Goal: Task Accomplishment & Management: Complete application form

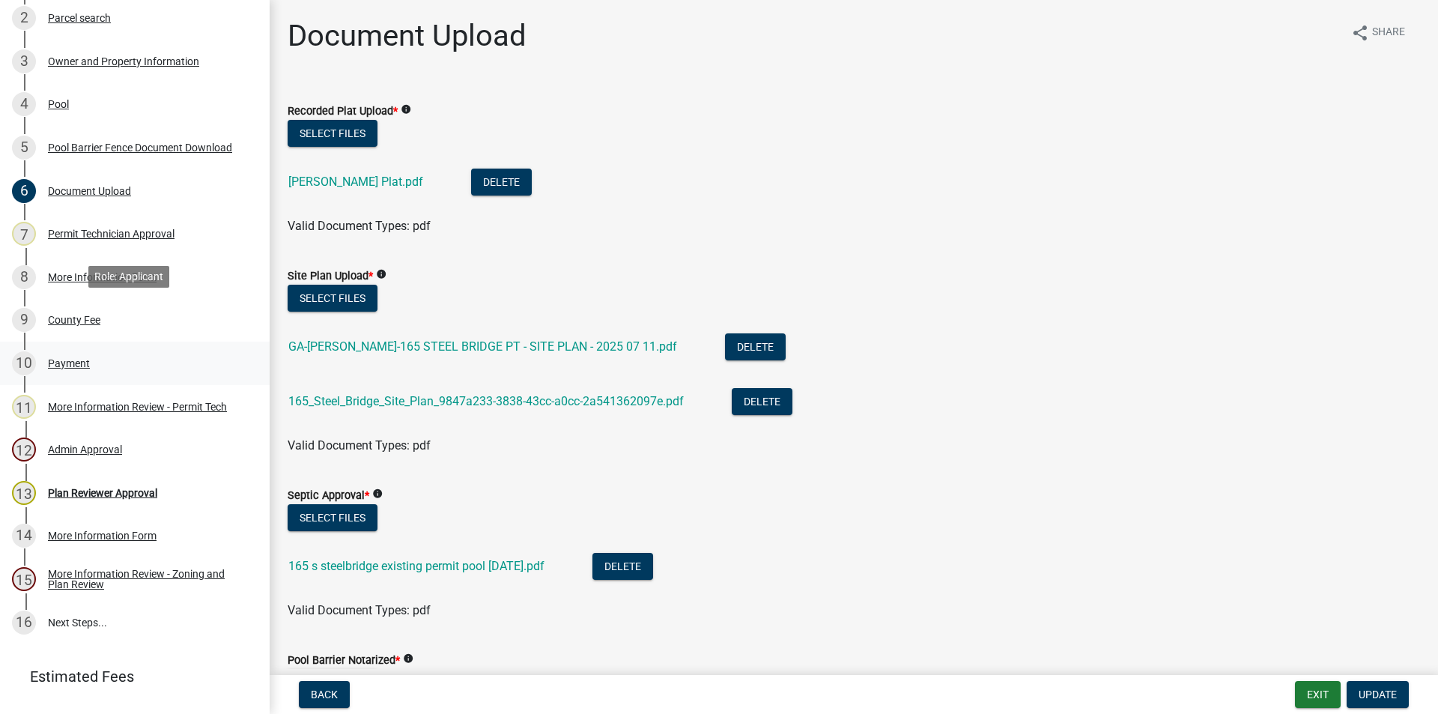
scroll to position [368, 0]
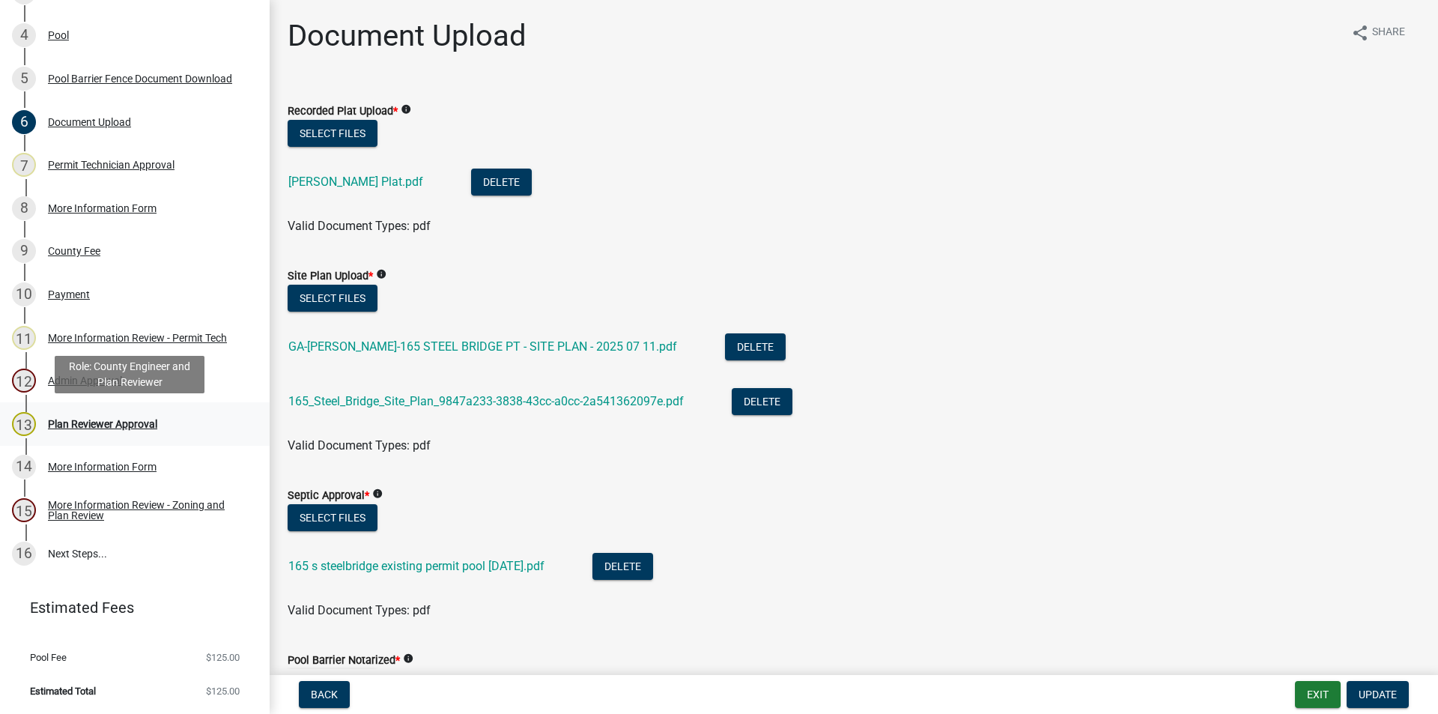
click at [91, 422] on div "Plan Reviewer Approval" at bounding box center [102, 424] width 109 height 10
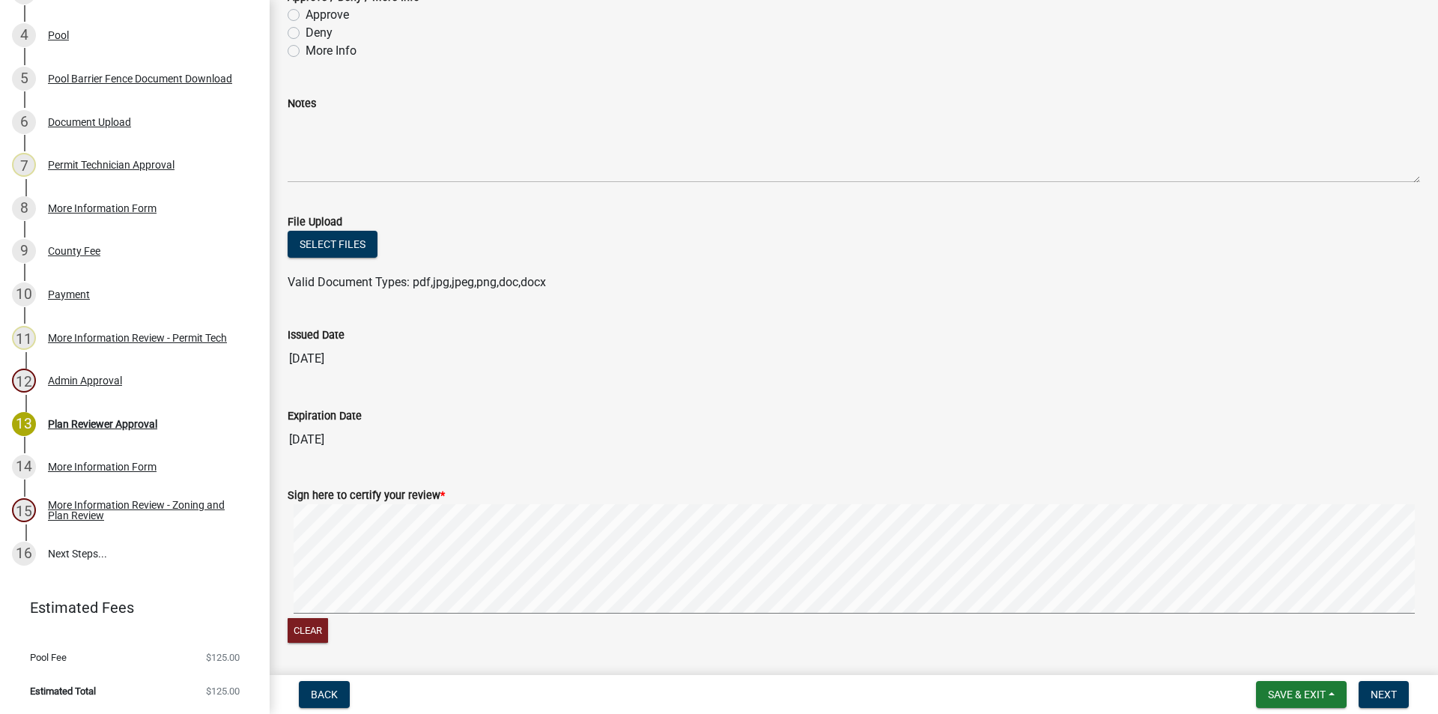
scroll to position [88, 0]
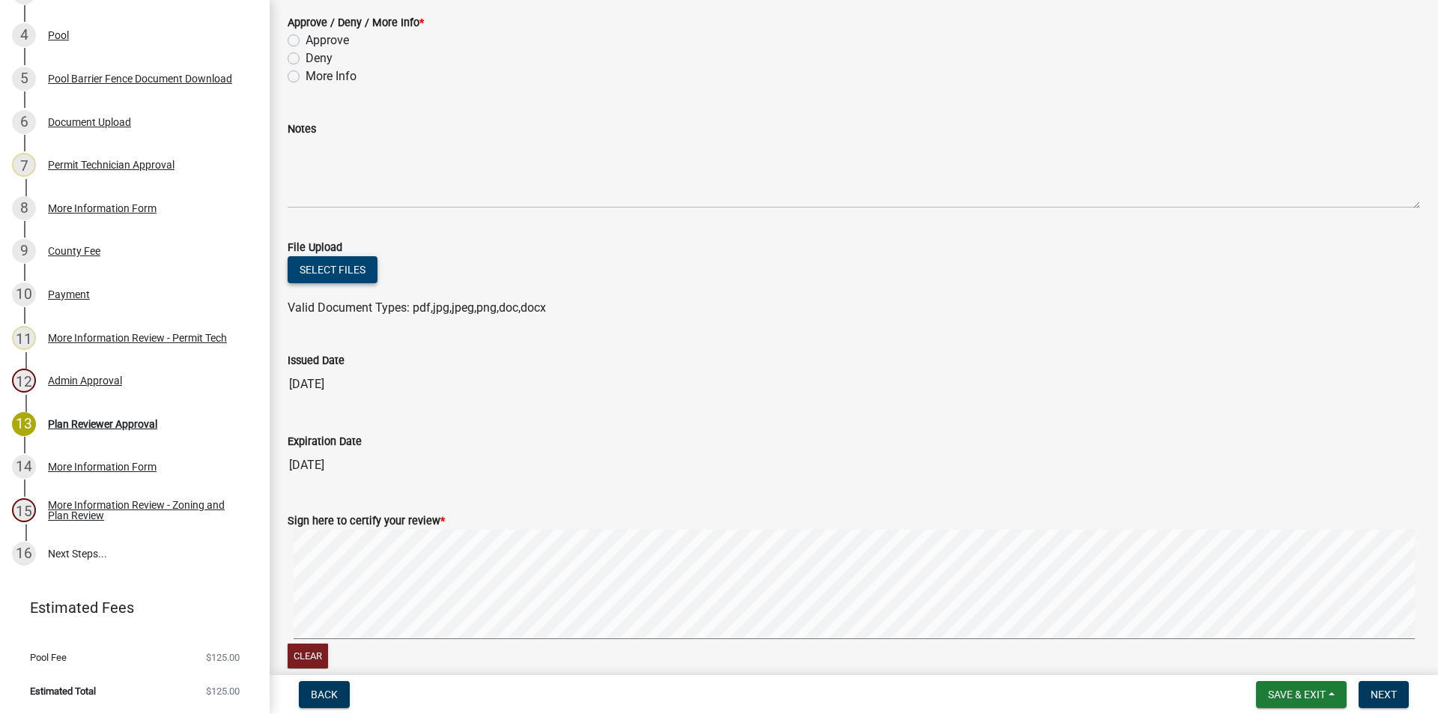
click at [335, 268] on button "Select files" at bounding box center [333, 269] width 90 height 27
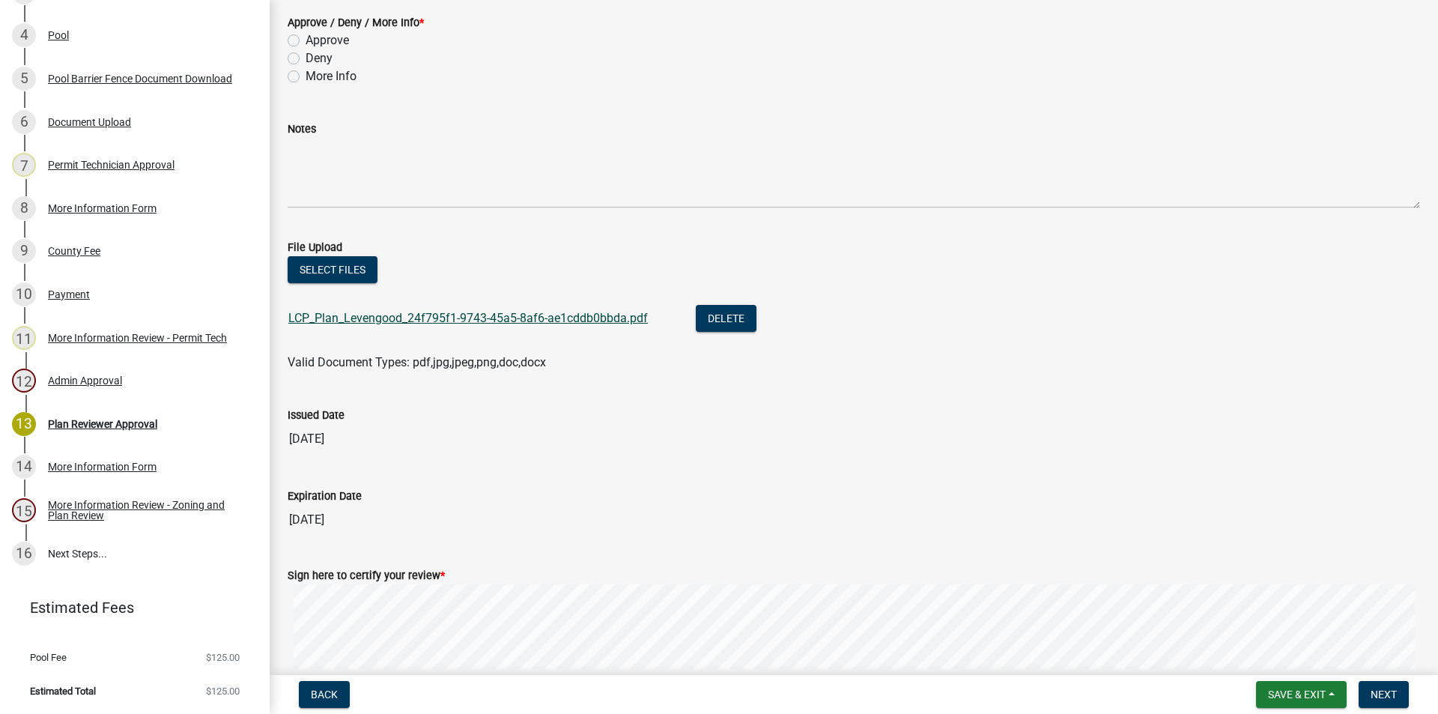
click at [458, 318] on link "LCP_Plan_Levengood_24f795f1-9743-45a5-8af6-ae1cddb0bbda.pdf" at bounding box center [467, 318] width 359 height 14
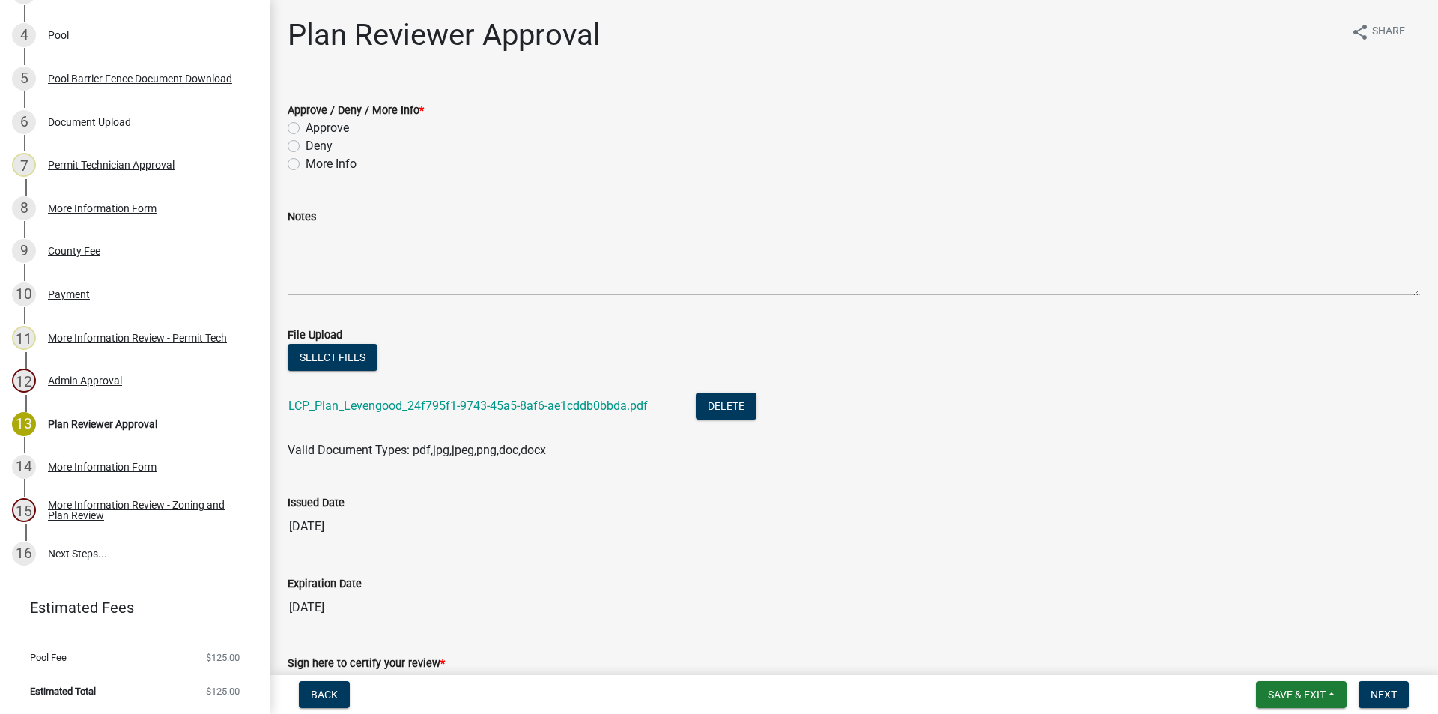
scroll to position [0, 0]
click at [306, 127] on label "Approve" at bounding box center [327, 129] width 43 height 18
click at [306, 127] on input "Approve" at bounding box center [311, 125] width 10 height 10
radio input "true"
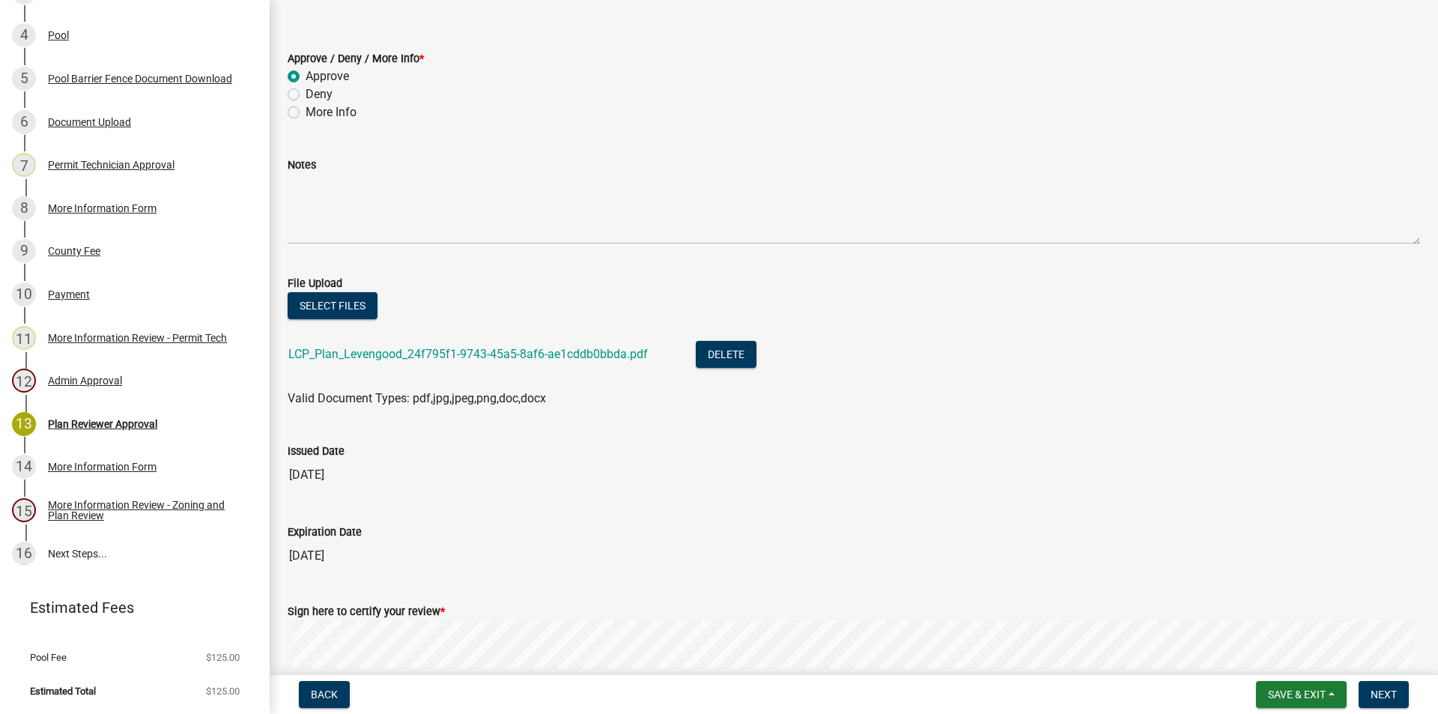
scroll to position [218, 0]
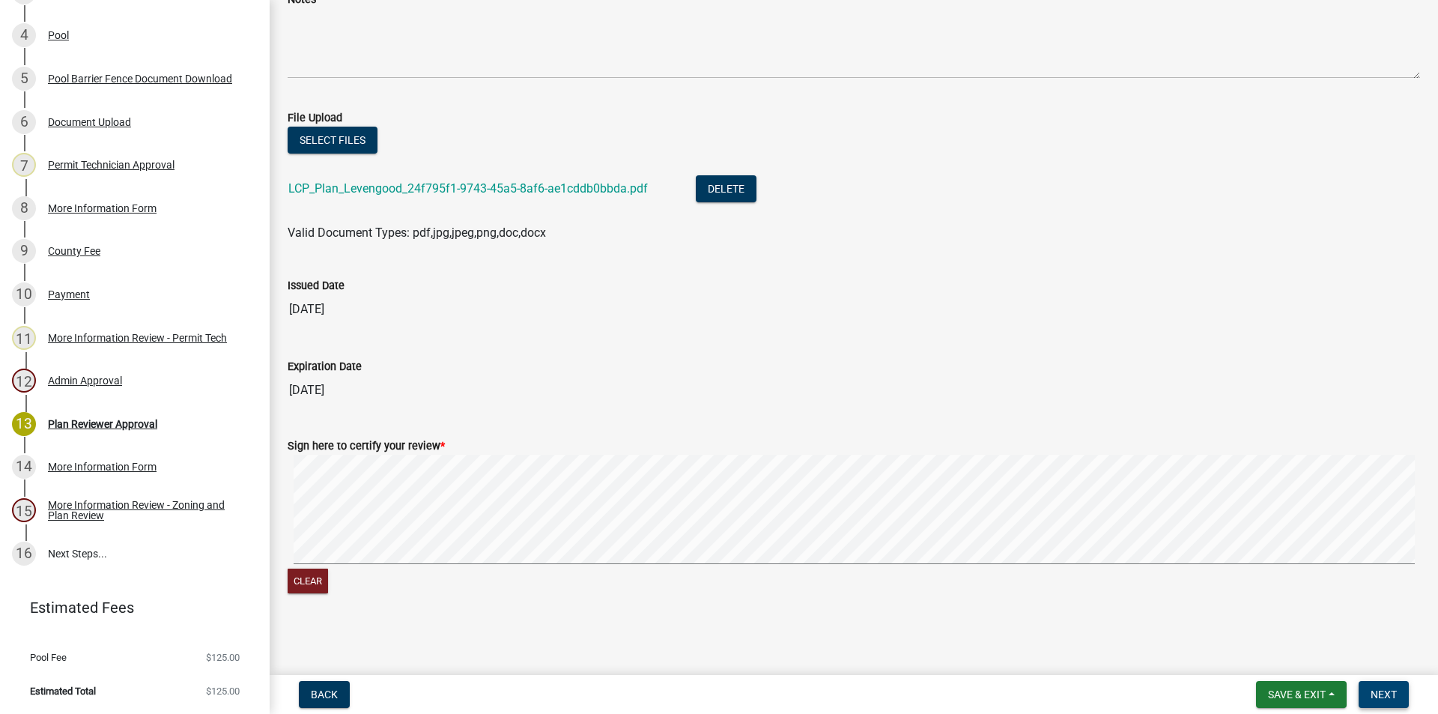
click at [1379, 688] on span "Next" at bounding box center [1383, 694] width 26 height 12
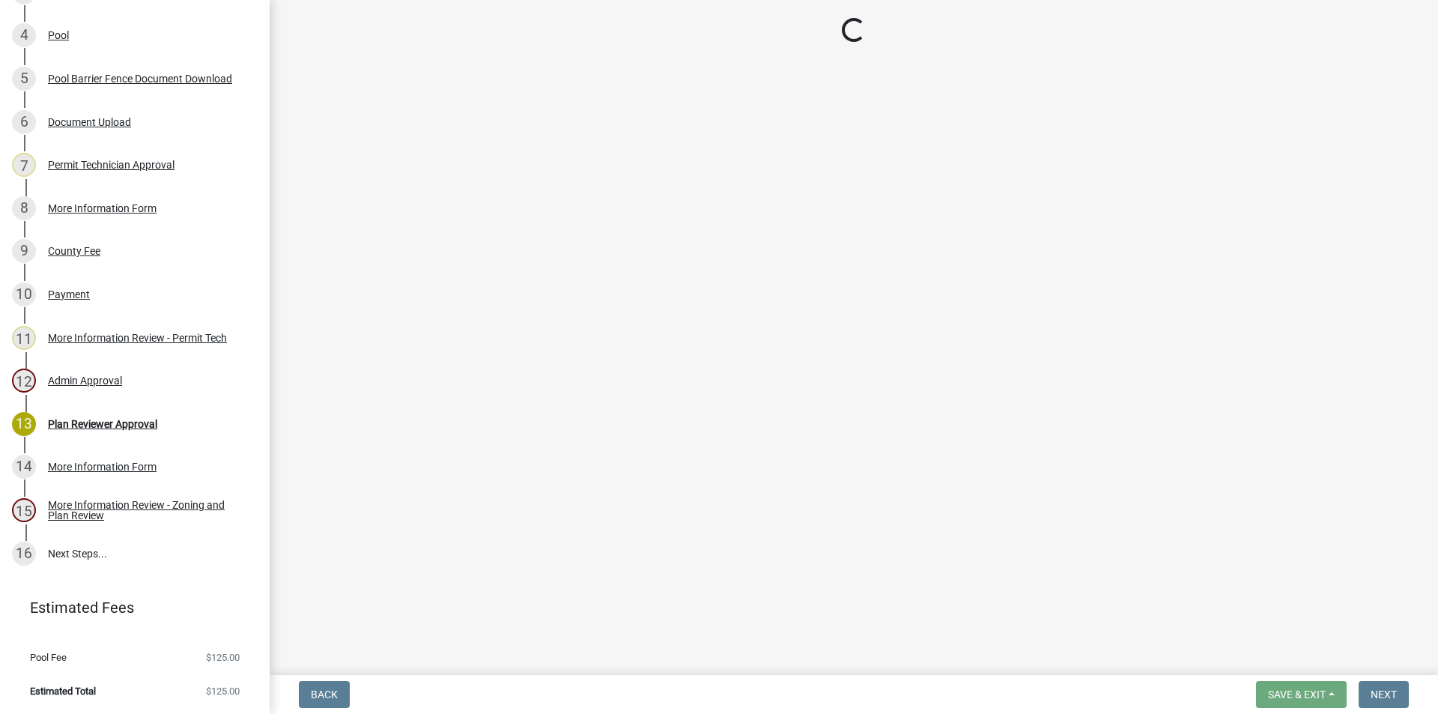
scroll to position [627, 0]
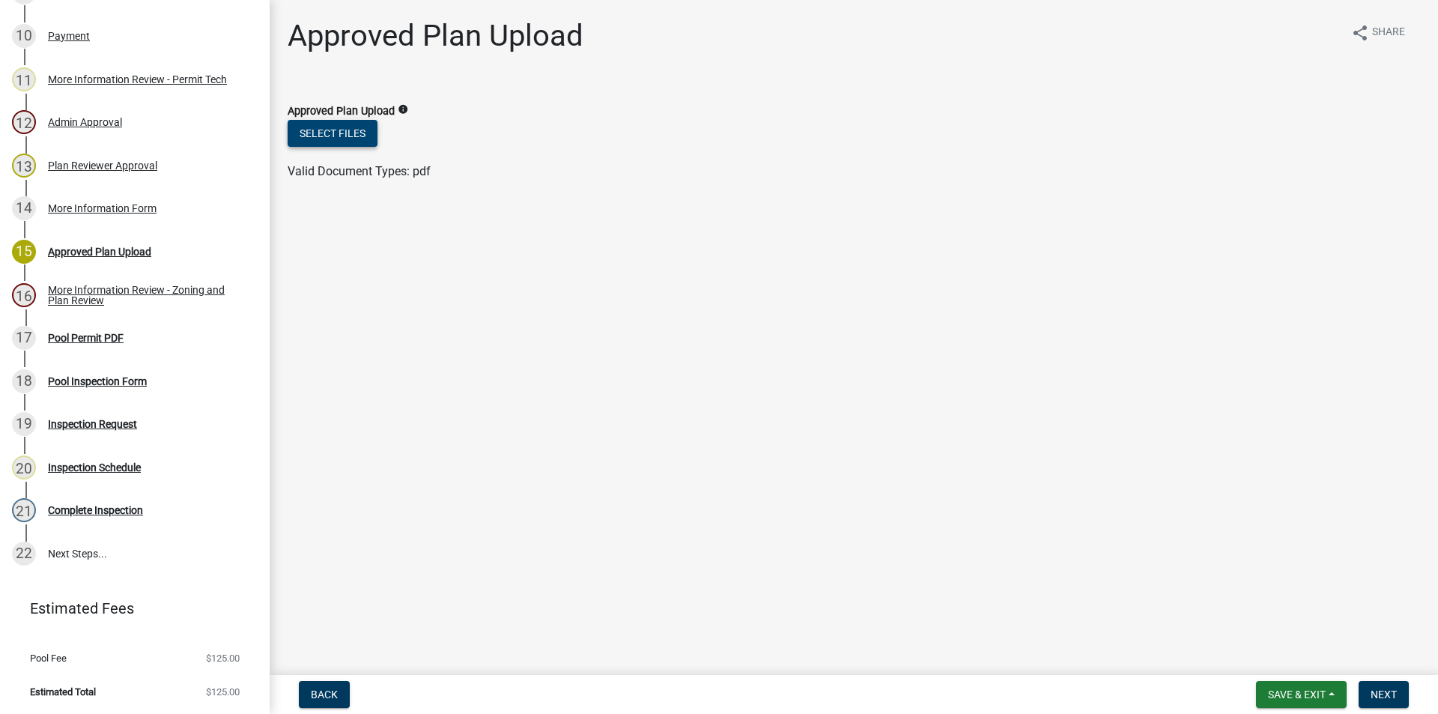
click at [336, 131] on button "Select files" at bounding box center [333, 133] width 90 height 27
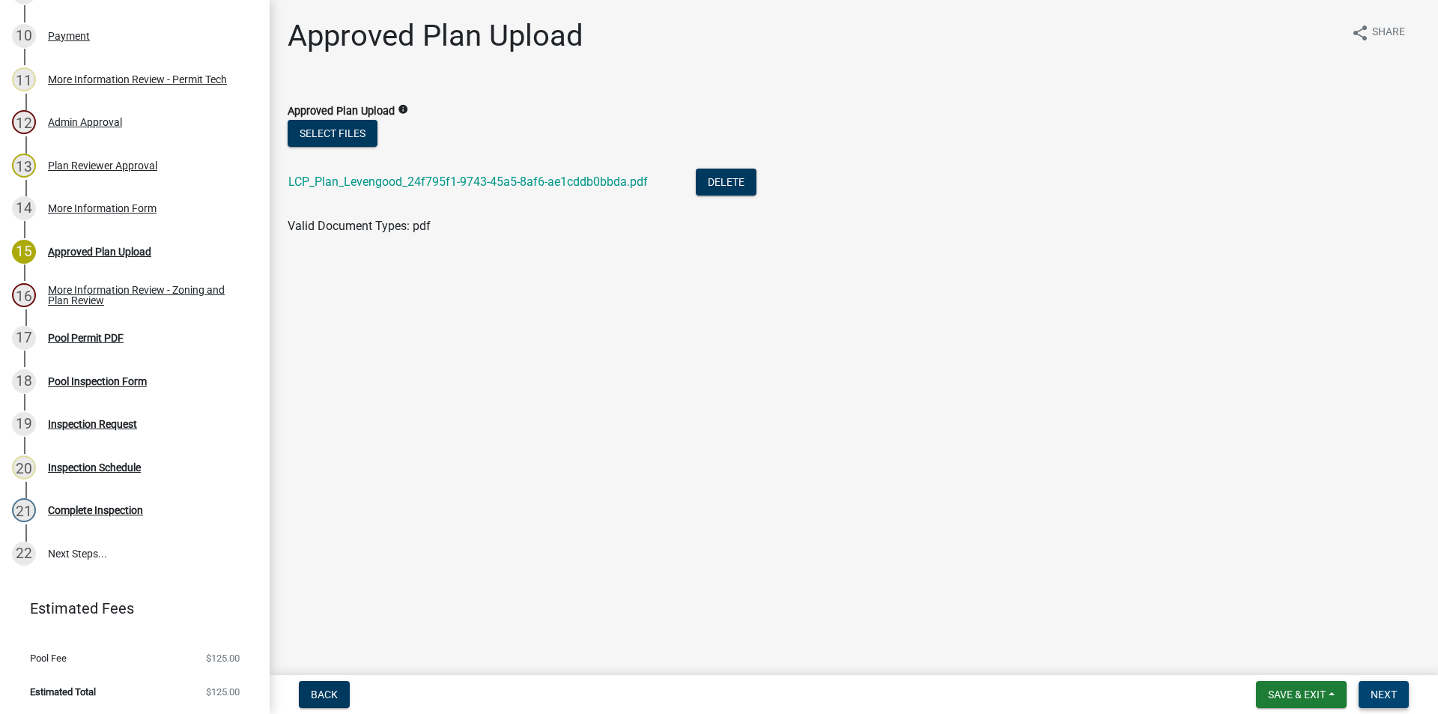
click at [1383, 690] on span "Next" at bounding box center [1383, 694] width 26 height 12
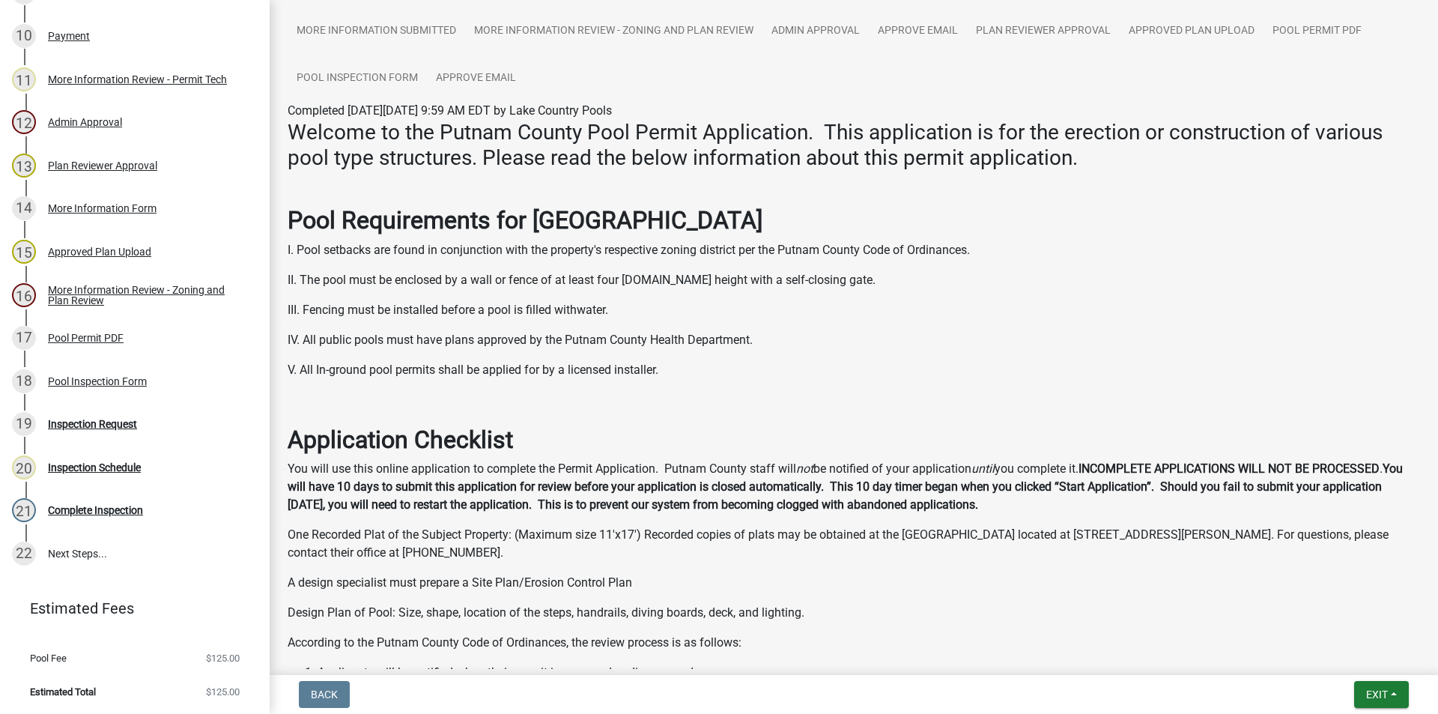
scroll to position [0, 0]
